Goal: Task Accomplishment & Management: Use online tool/utility

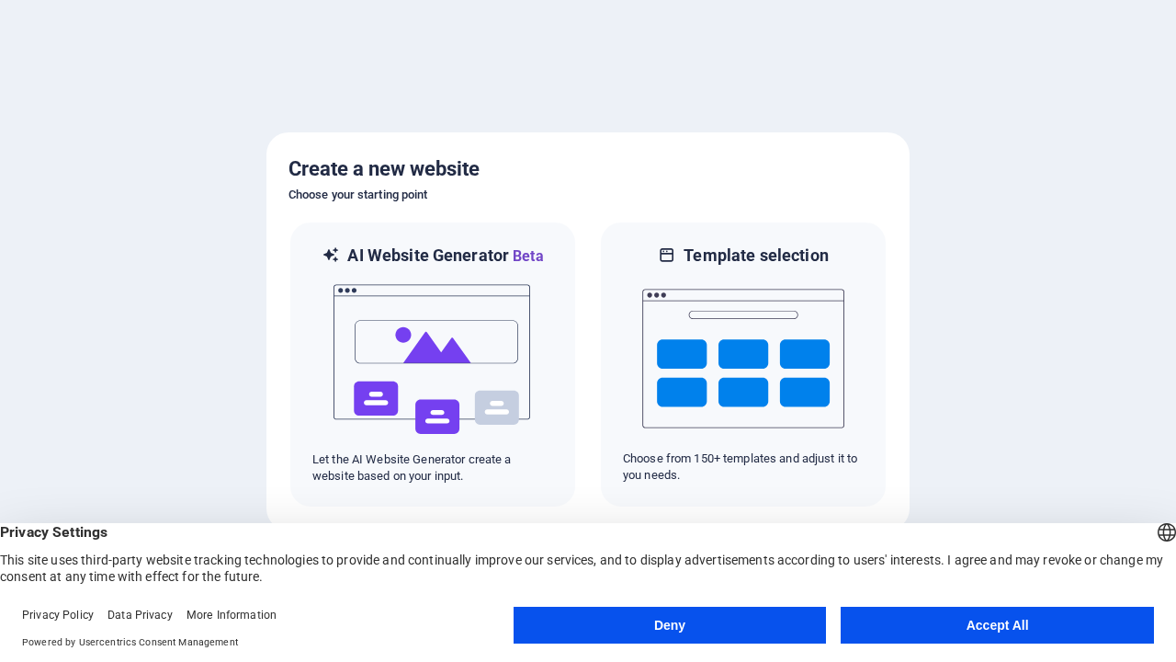
click at [670, 625] on button "Deny" at bounding box center [670, 625] width 313 height 37
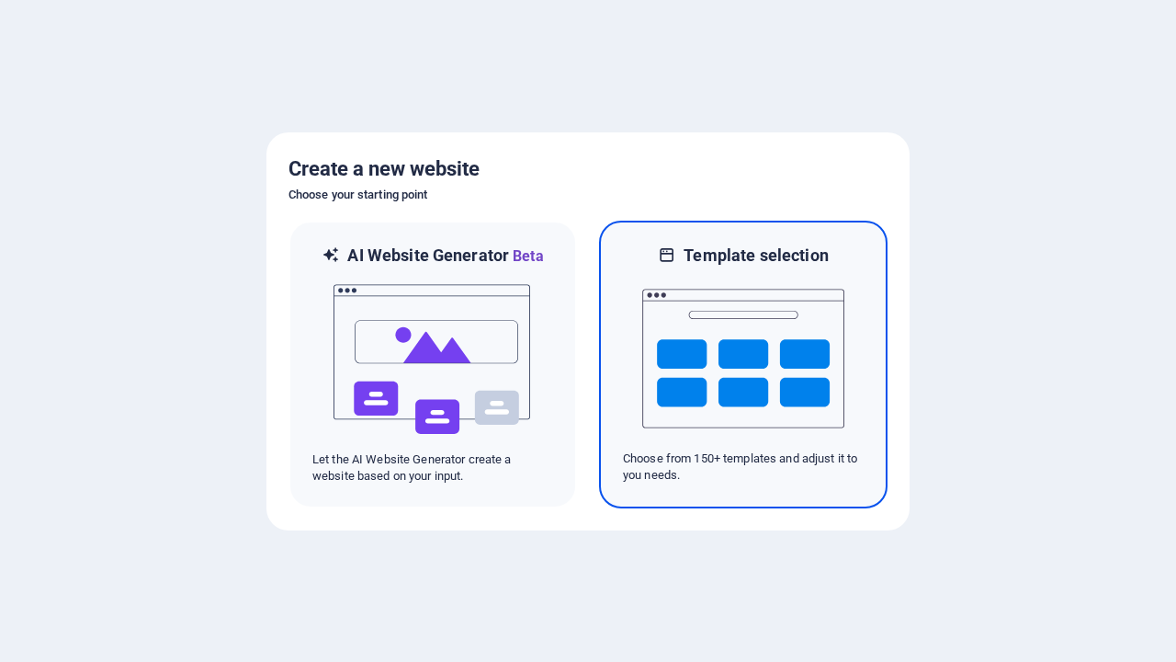
click at [744, 364] on img at bounding box center [743, 359] width 202 height 184
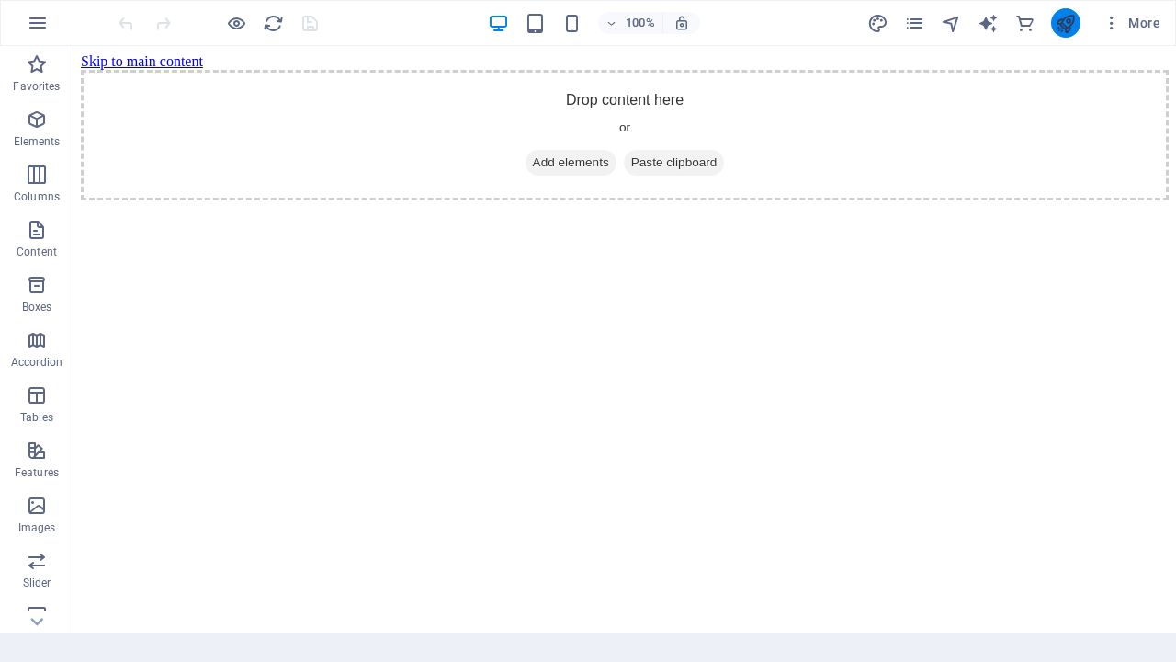
click at [1065, 23] on icon "publish" at bounding box center [1065, 23] width 21 height 21
